Goal: Task Accomplishment & Management: Use online tool/utility

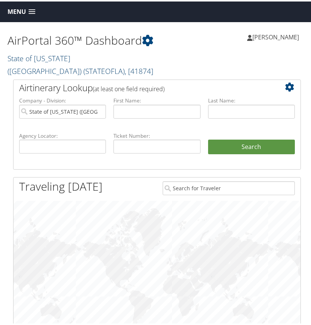
click at [60, 56] on link "State of Louisiana (SOLA) ( STATEOFLA ) , [ 41874 ]" at bounding box center [81, 63] width 146 height 23
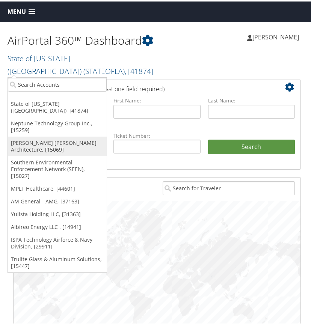
click at [35, 137] on link "[PERSON_NAME] [PERSON_NAME] Architecture, [15069]" at bounding box center [57, 145] width 99 height 20
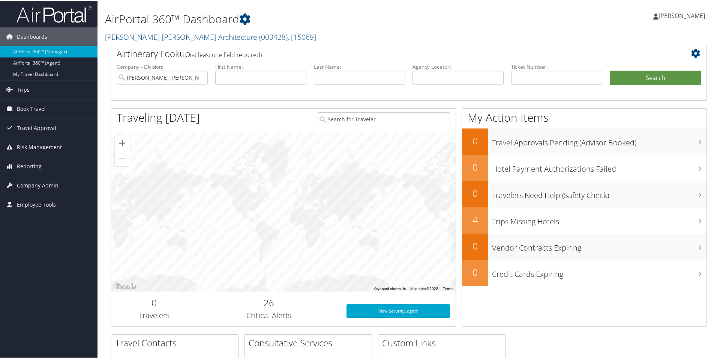
click at [38, 182] on span "Company Admin" at bounding box center [38, 184] width 42 height 19
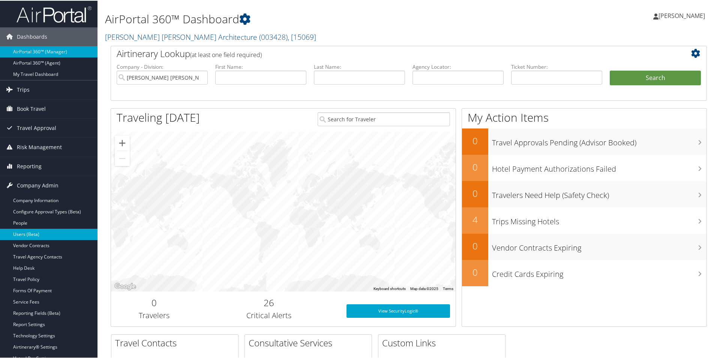
click at [39, 233] on link "Users (Beta)" at bounding box center [49, 233] width 98 height 11
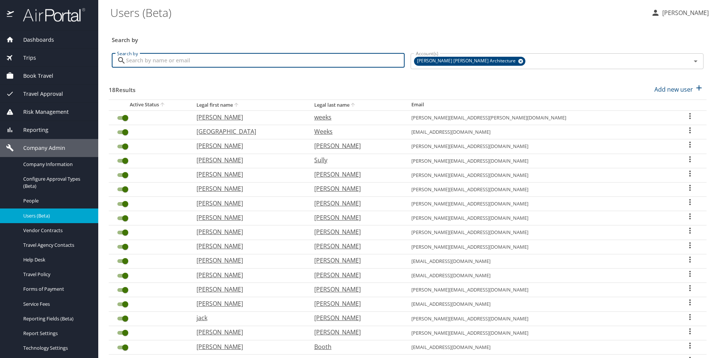
click at [160, 60] on input "Search by" at bounding box center [265, 60] width 279 height 14
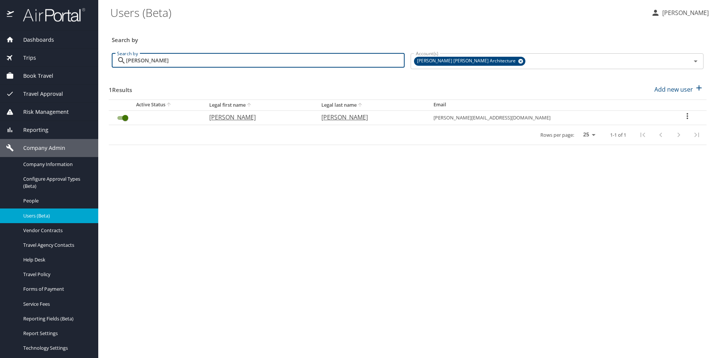
type input "norris"
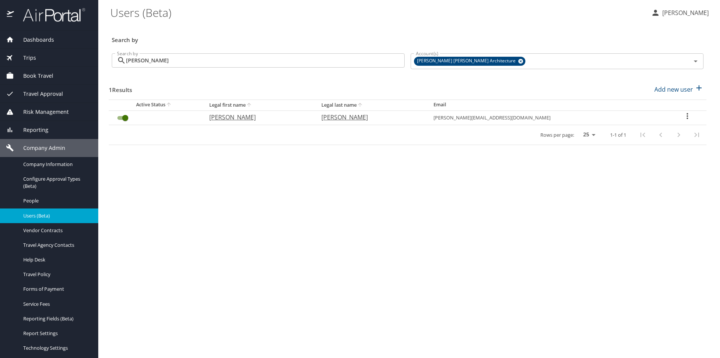
click at [683, 116] on icon "User Search Table" at bounding box center [687, 115] width 9 height 9
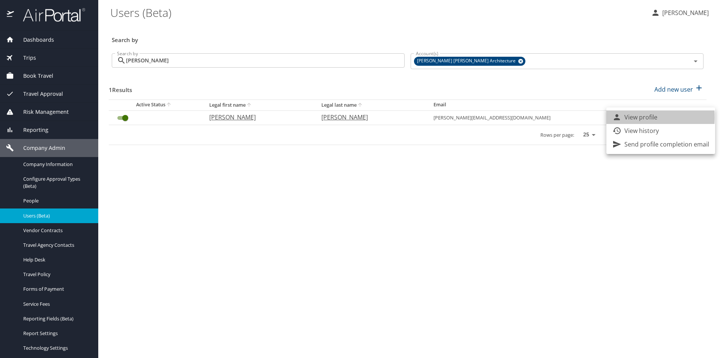
click at [628, 117] on p "View profile" at bounding box center [641, 117] width 33 height 9
select select "US"
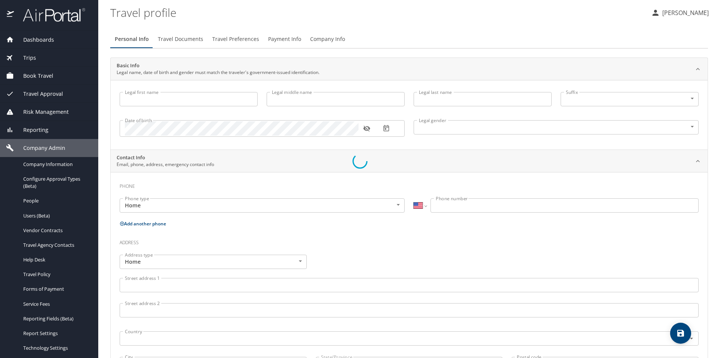
type input "Richard"
type input "Norris"
type input "Male"
select select "US"
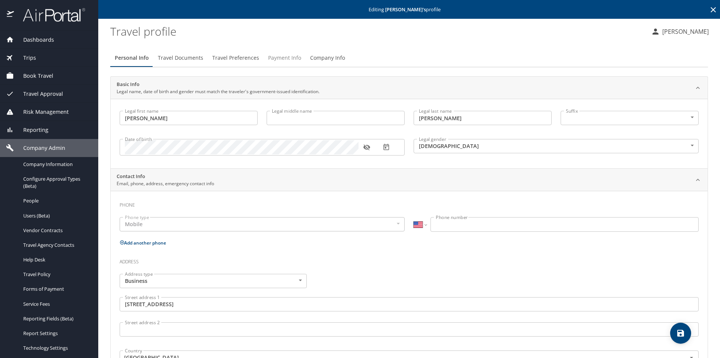
click at [284, 57] on span "Payment Info" at bounding box center [284, 57] width 33 height 9
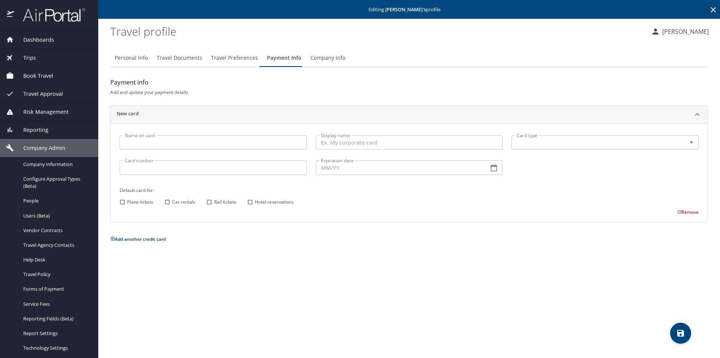
click at [202, 145] on input "Name on card" at bounding box center [213, 142] width 187 height 14
type input "My personal Am Exp"
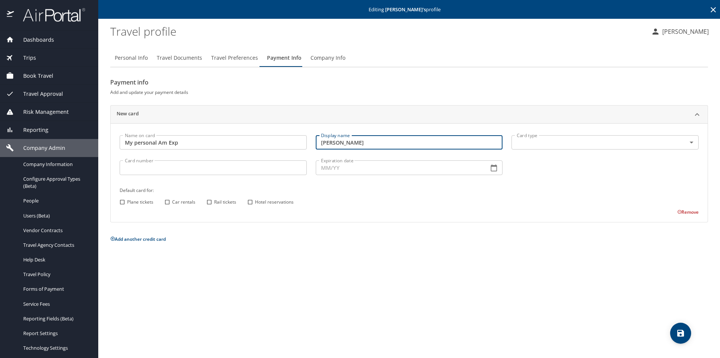
type input "Richard Norris"
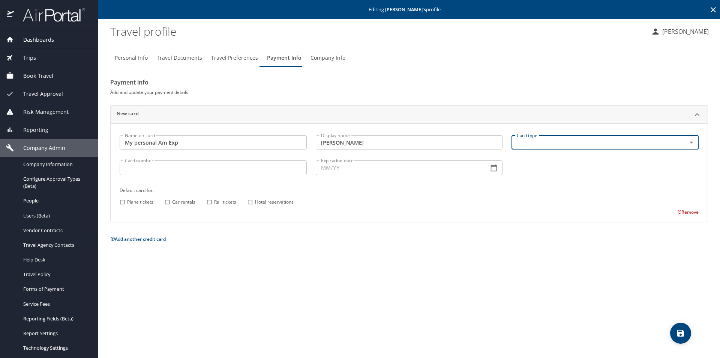
click at [688, 141] on body "Dashboards AirPortal 360™ Manager AirPortal 360™ Agent My Travel Dashboard Trip…" at bounding box center [360, 179] width 720 height 358
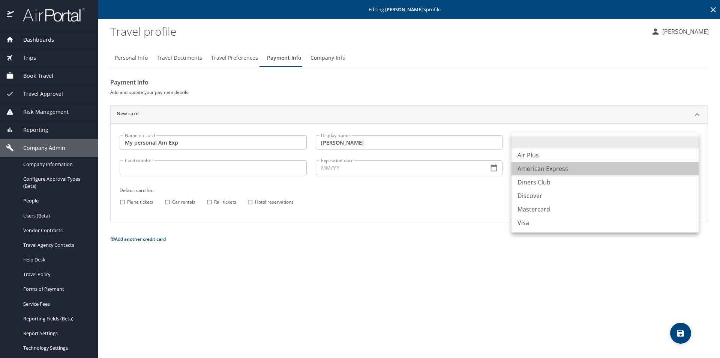
click at [561, 171] on li "American Express" at bounding box center [605, 169] width 187 height 14
type input "AX"
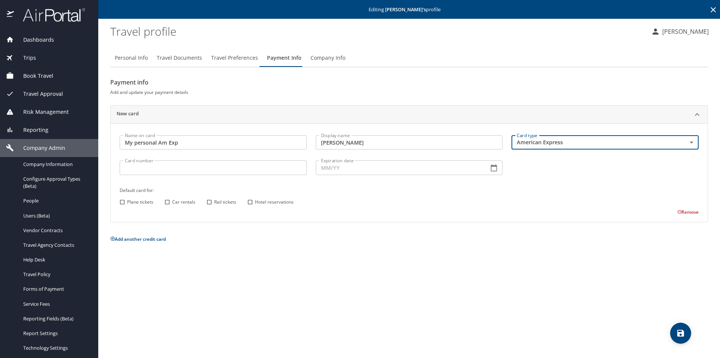
click at [192, 175] on p at bounding box center [213, 176] width 187 height 2
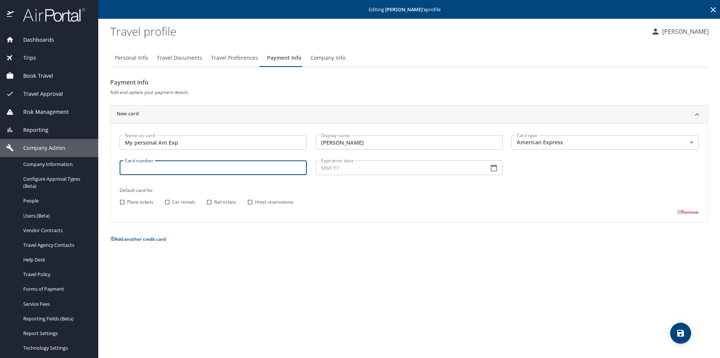
click at [190, 167] on input "Card number" at bounding box center [213, 167] width 187 height 14
type input "379713797381002"
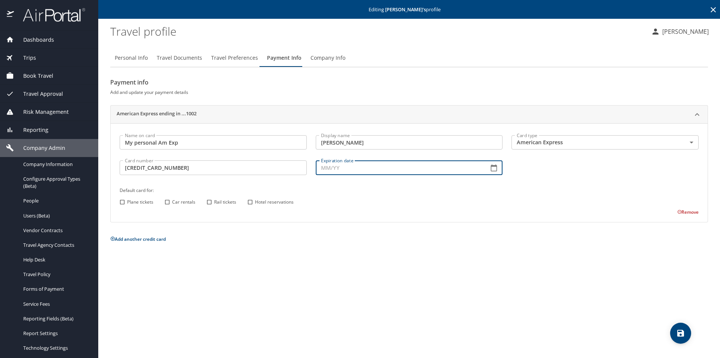
type input "0_/__"
type input "12/26"
click at [681, 331] on icon "save" at bounding box center [680, 332] width 9 height 9
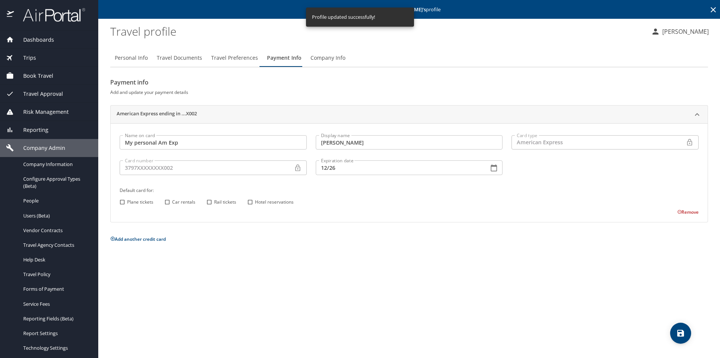
click at [35, 40] on span "Dashboards" at bounding box center [34, 40] width 40 height 8
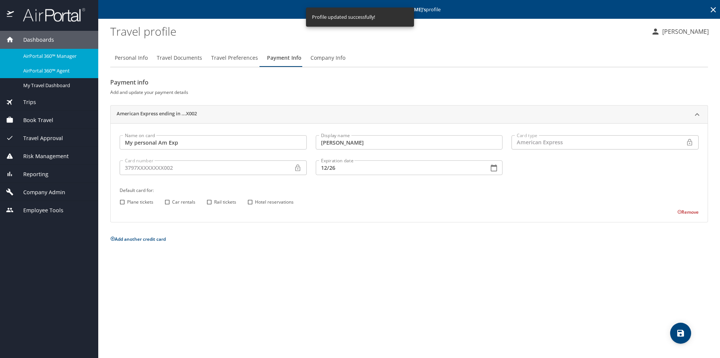
click at [49, 69] on span "AirPortal 360™ Agent" at bounding box center [56, 70] width 66 height 7
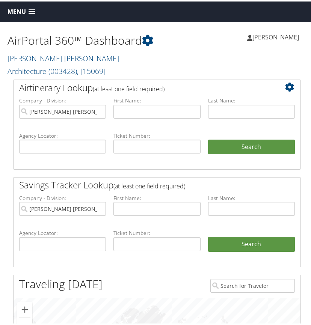
click at [30, 11] on span at bounding box center [32, 10] width 7 height 5
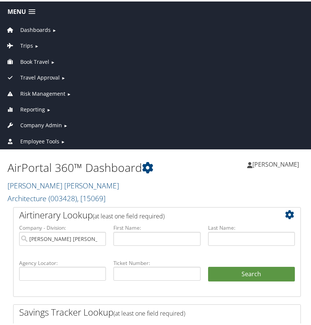
click at [41, 123] on span "Company Admin" at bounding box center [41, 124] width 42 height 8
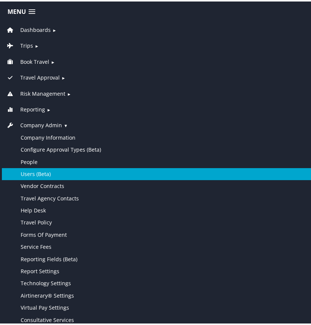
click at [45, 171] on link "Users (Beta)" at bounding box center [157, 173] width 310 height 12
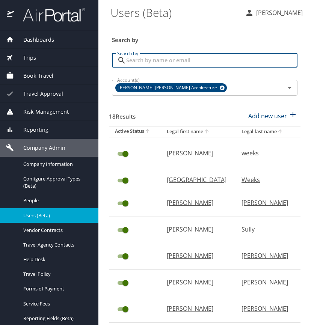
click at [172, 61] on input "Search by" at bounding box center [211, 60] width 171 height 14
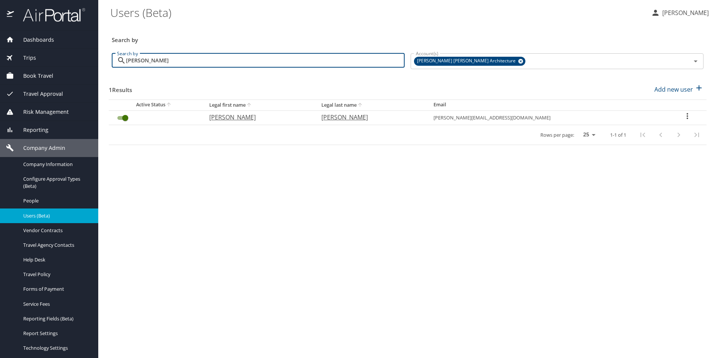
type input "norris"
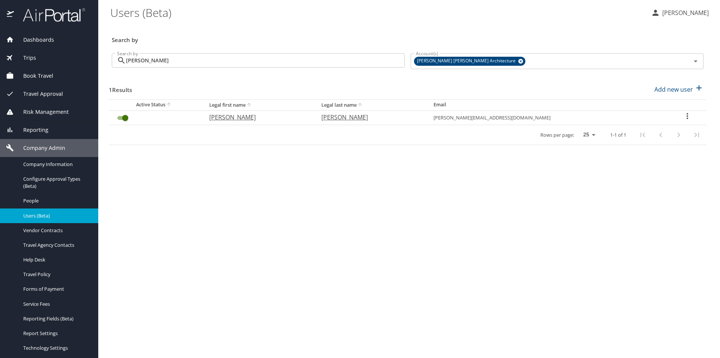
click at [313, 117] on icon "User Search Table" at bounding box center [687, 115] width 9 height 9
click at [313, 117] on p "View profile" at bounding box center [641, 117] width 33 height 9
select select "US"
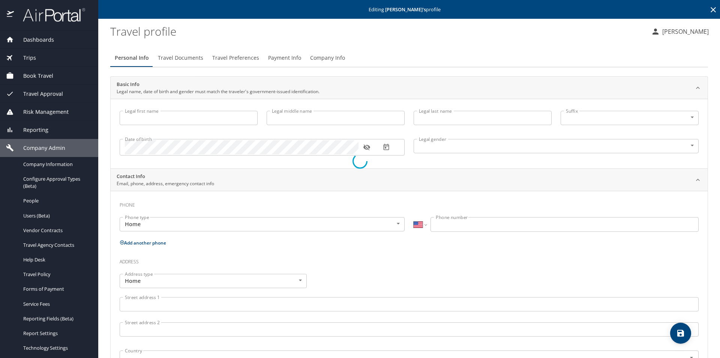
type input "Richard"
type input "Norris"
type input "Male"
select select "US"
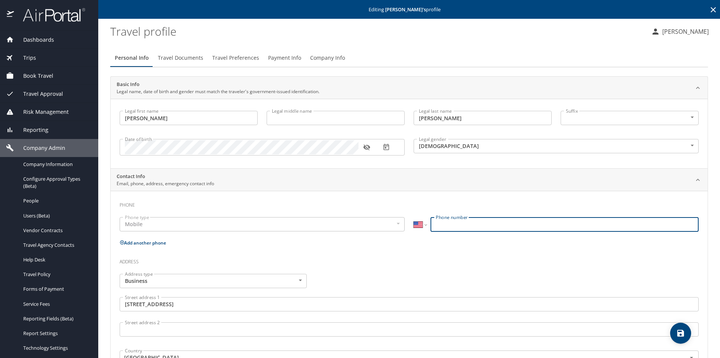
click at [313, 224] on input "Phone number" at bounding box center [565, 224] width 268 height 14
type input "(334) 202-2235"
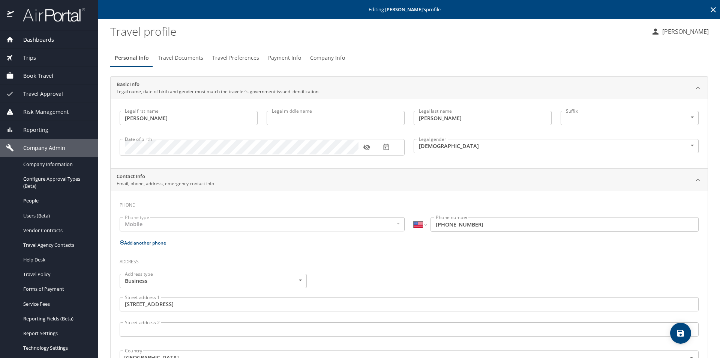
click at [148, 243] on button "Add another phone" at bounding box center [143, 242] width 47 height 6
select select "US"
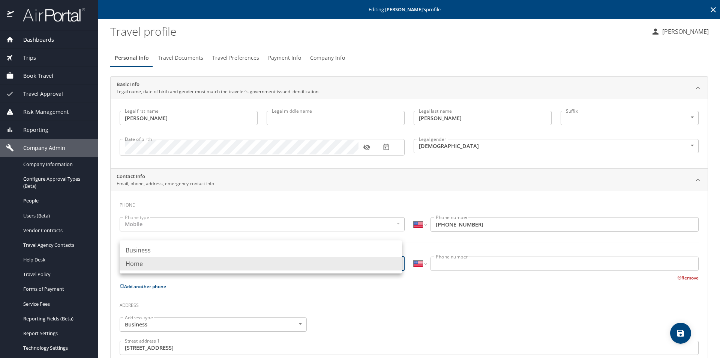
click at [313, 263] on body "Dashboards AirPortal 360™ Manager AirPortal 360™ Agent My Travel Dashboard Trip…" at bounding box center [360, 179] width 720 height 358
click at [208, 252] on li "Business" at bounding box center [261, 250] width 283 height 14
type input "Business"
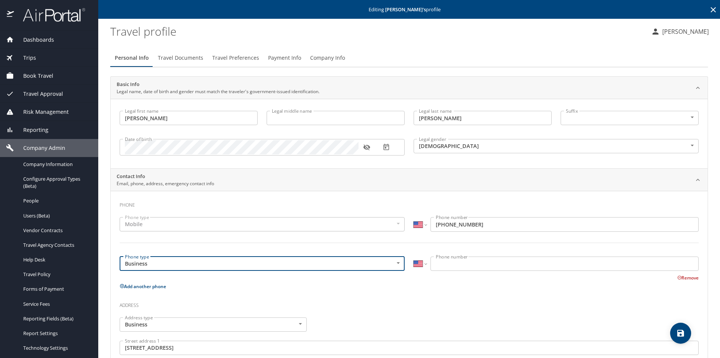
click at [313, 262] on input "Phone number" at bounding box center [565, 263] width 268 height 14
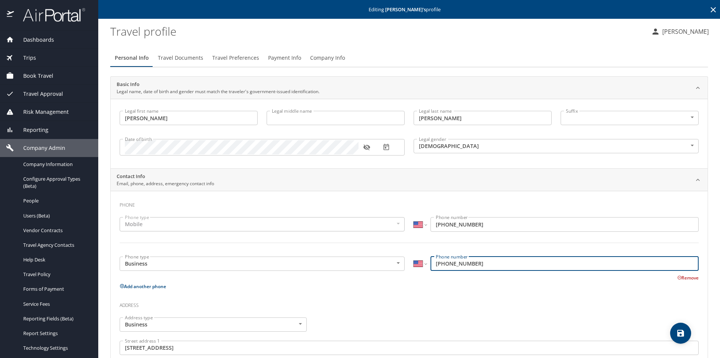
type input "(334) 262-8315"
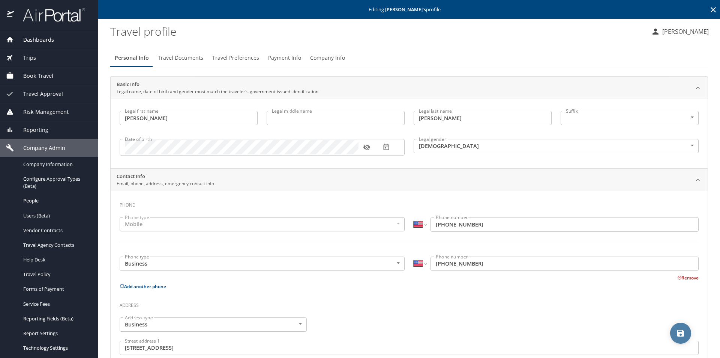
click at [313, 325] on icon "save" at bounding box center [680, 332] width 9 height 9
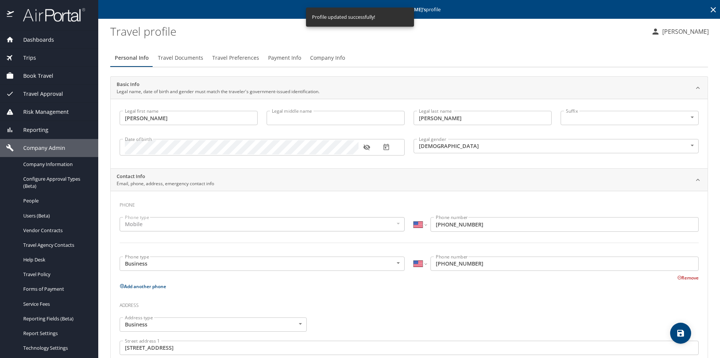
select select "US"
click at [41, 39] on span "Dashboards" at bounding box center [34, 40] width 40 height 8
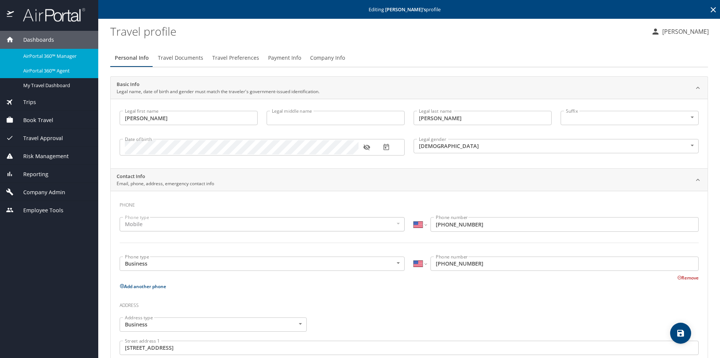
click at [53, 72] on span "AirPortal 360™ Agent" at bounding box center [56, 70] width 66 height 7
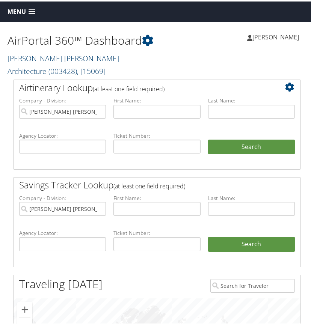
click at [69, 55] on link "[PERSON_NAME] [PERSON_NAME] Architecture ( 003428 ) , [ 15069 ]" at bounding box center [63, 63] width 111 height 23
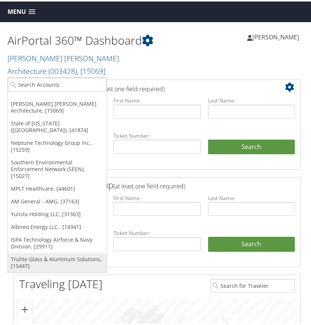
click at [33, 251] on link "Trulite Glass & Aluminum Solutions, [15447]" at bounding box center [57, 261] width 99 height 20
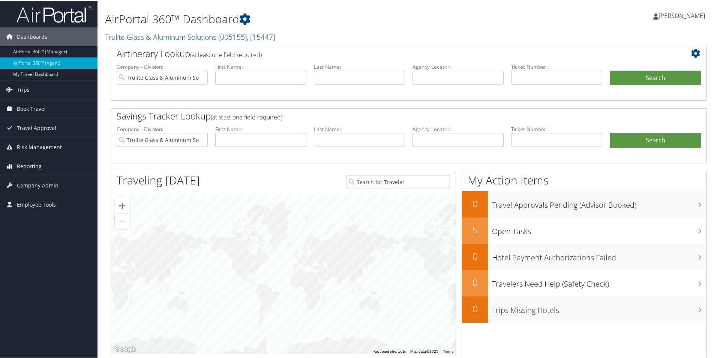
click at [31, 166] on span "Reporting" at bounding box center [29, 165] width 25 height 19
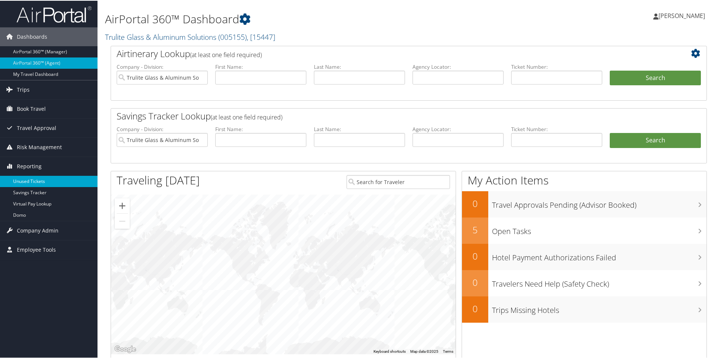
click at [34, 179] on link "Unused Tickets" at bounding box center [49, 180] width 98 height 11
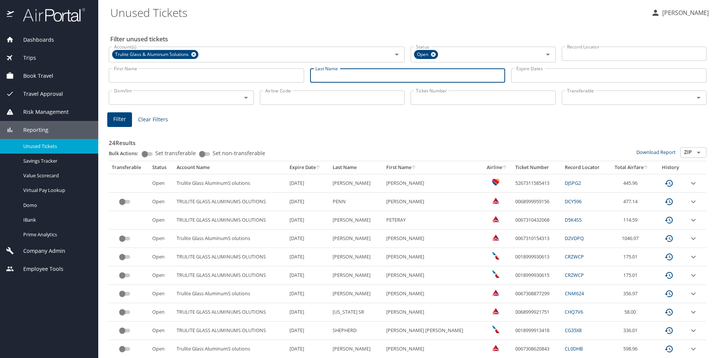
click at [326, 73] on input "Last Name" at bounding box center [407, 75] width 195 height 14
type input "elliott"
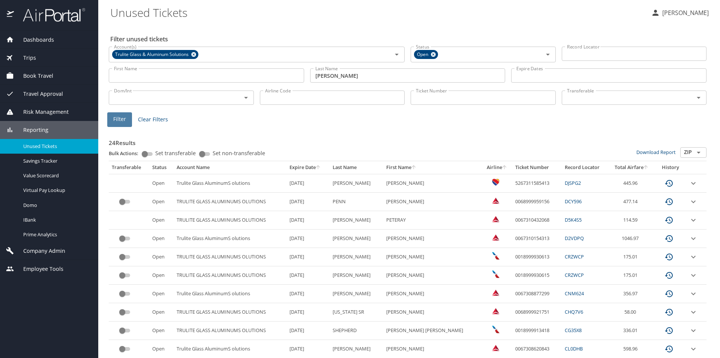
click at [116, 121] on span "Filter" at bounding box center [119, 118] width 13 height 9
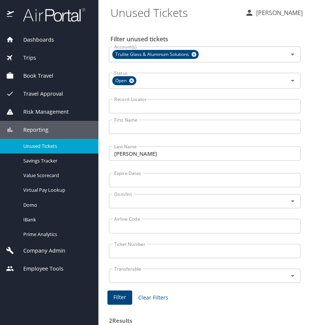
click at [36, 40] on span "Dashboards" at bounding box center [34, 40] width 40 height 8
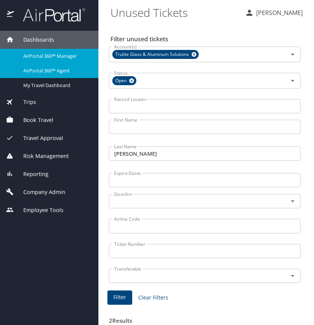
click at [54, 69] on span "AirPortal 360™ Agent" at bounding box center [56, 70] width 66 height 7
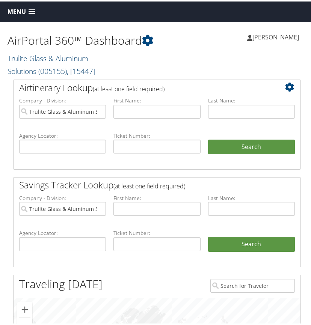
click at [42, 60] on link "Trulite Glass & Aluminum Solutions ( 005155 ) , [ 15447 ]" at bounding box center [52, 63] width 88 height 23
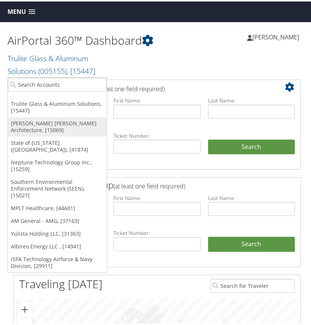
click at [23, 122] on link "McAlpine Tankersley Architecture, [15069]" at bounding box center [57, 126] width 99 height 20
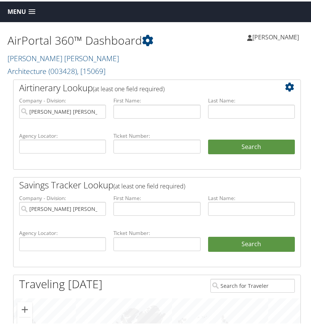
click at [34, 10] on span at bounding box center [32, 10] width 7 height 5
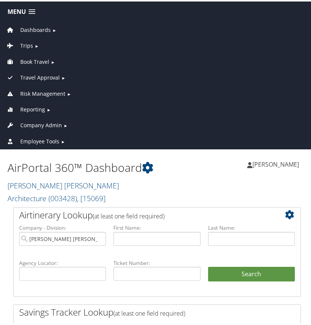
click at [28, 44] on span "Trips" at bounding box center [26, 44] width 13 height 8
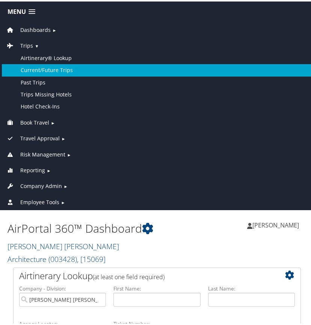
click at [34, 65] on link "Current/Future Trips" at bounding box center [157, 69] width 310 height 12
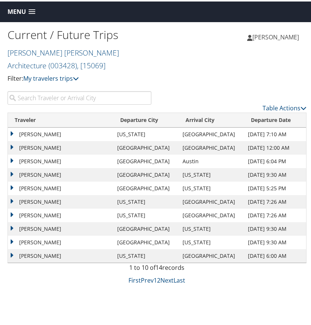
click at [66, 95] on input "search" at bounding box center [80, 97] width 144 height 14
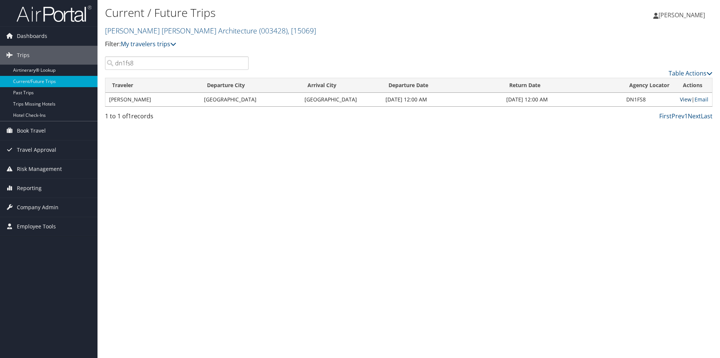
type input "dn1fs8"
click at [310, 99] on link "View" at bounding box center [686, 99] width 12 height 7
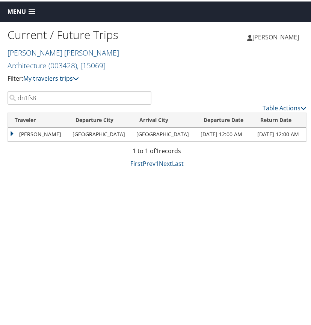
click at [32, 8] on link "Menu" at bounding box center [21, 10] width 35 height 12
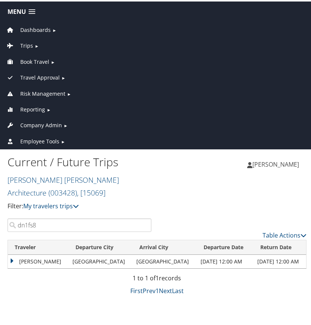
click at [37, 26] on span "Dashboards" at bounding box center [35, 28] width 30 height 8
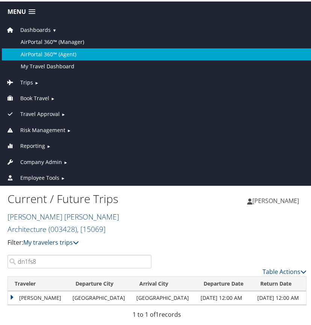
click at [44, 52] on link "AirPortal 360™ (Agent)" at bounding box center [157, 53] width 310 height 12
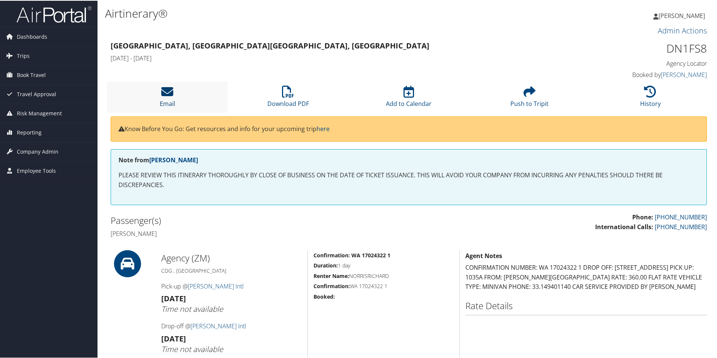
click at [170, 90] on icon at bounding box center [167, 91] width 12 height 12
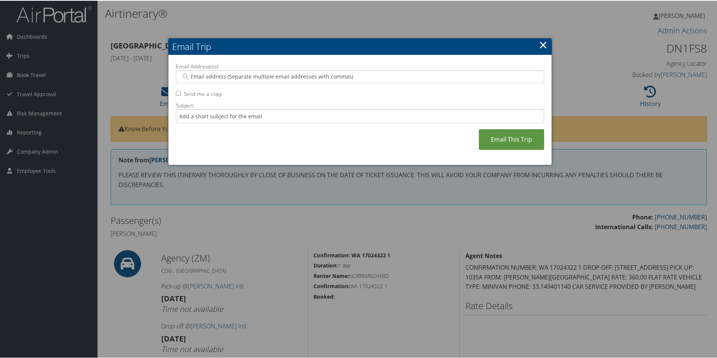
click at [192, 76] on input "Email Address(es):" at bounding box center [360, 76] width 358 height 8
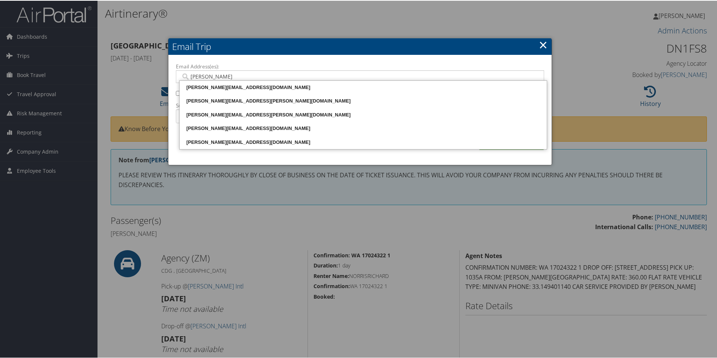
type input "[PERSON_NAME]@"
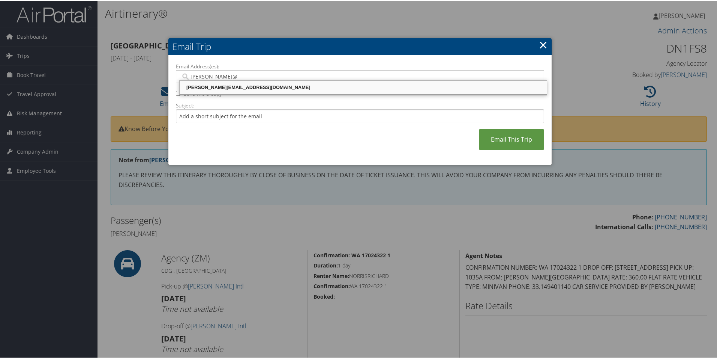
click at [234, 87] on div "[PERSON_NAME][EMAIL_ADDRESS][DOMAIN_NAME]" at bounding box center [363, 87] width 365 height 8
type input "[PERSON_NAME][EMAIL_ADDRESS][DOMAIN_NAME]"
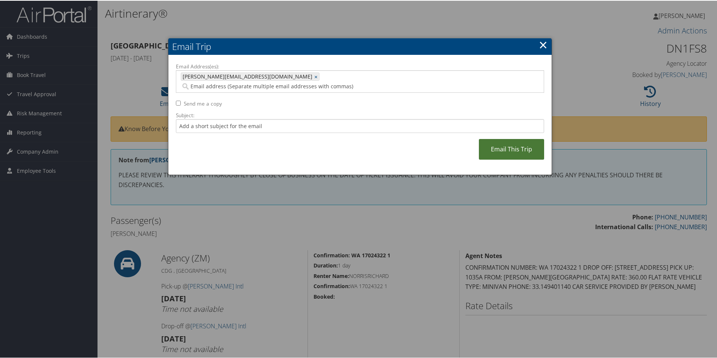
click at [500, 138] on link "Email This Trip" at bounding box center [511, 148] width 65 height 21
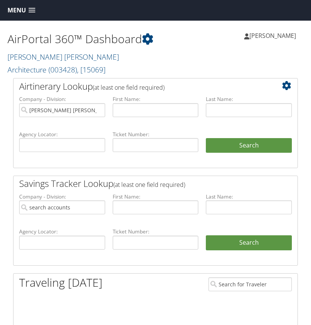
type input "[PERSON_NAME] [PERSON_NAME] Architecture"
